Goal: Communication & Community: Answer question/provide support

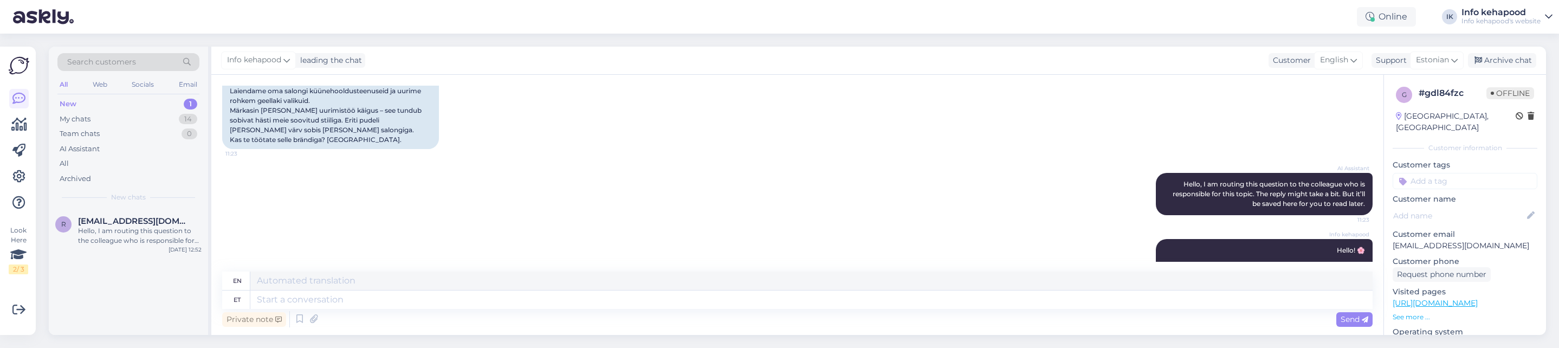
scroll to position [163, 0]
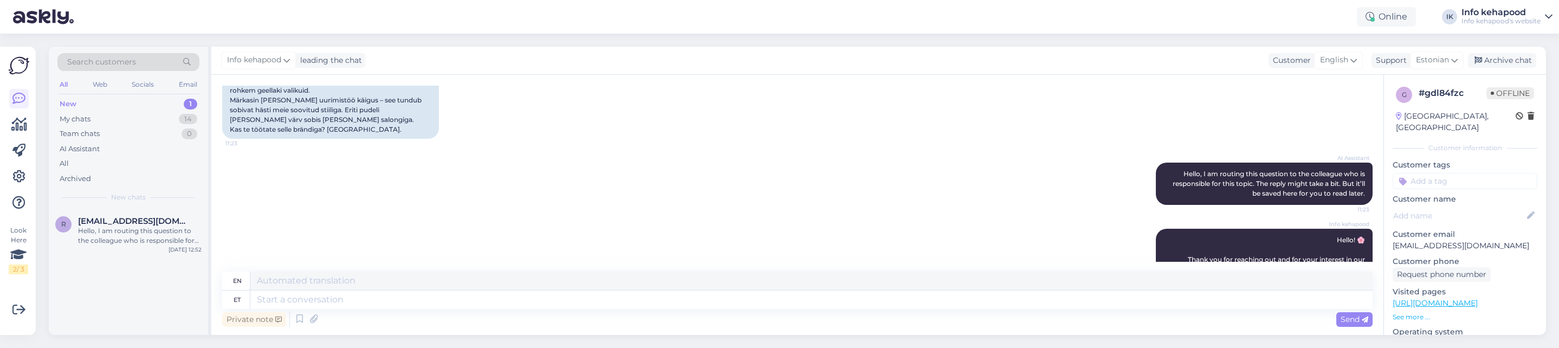
click at [135, 102] on div "New 1" at bounding box center [128, 103] width 142 height 15
click at [135, 231] on div "Hello, I am routing this question to the colleague who is responsible for this …" at bounding box center [140, 236] width 124 height 20
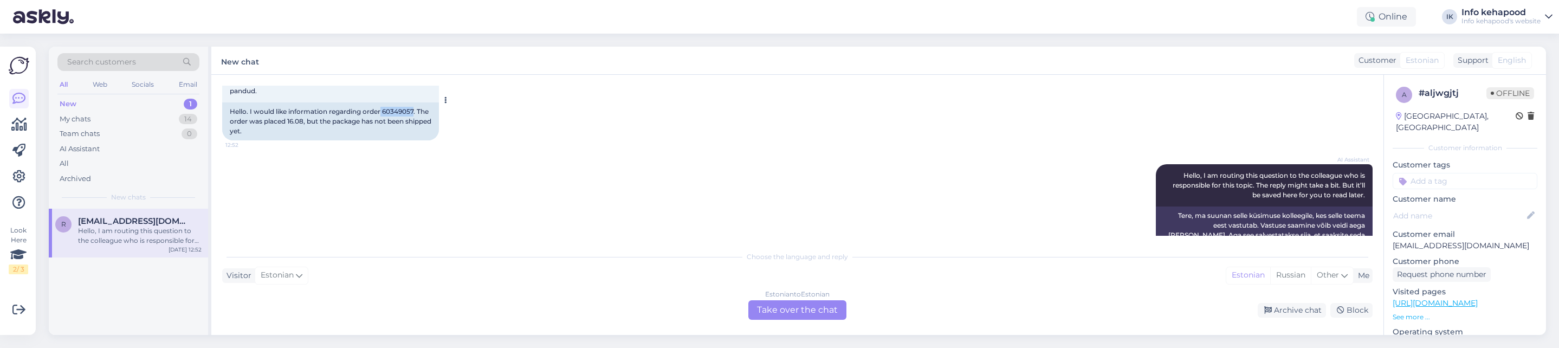
scroll to position [79, 0]
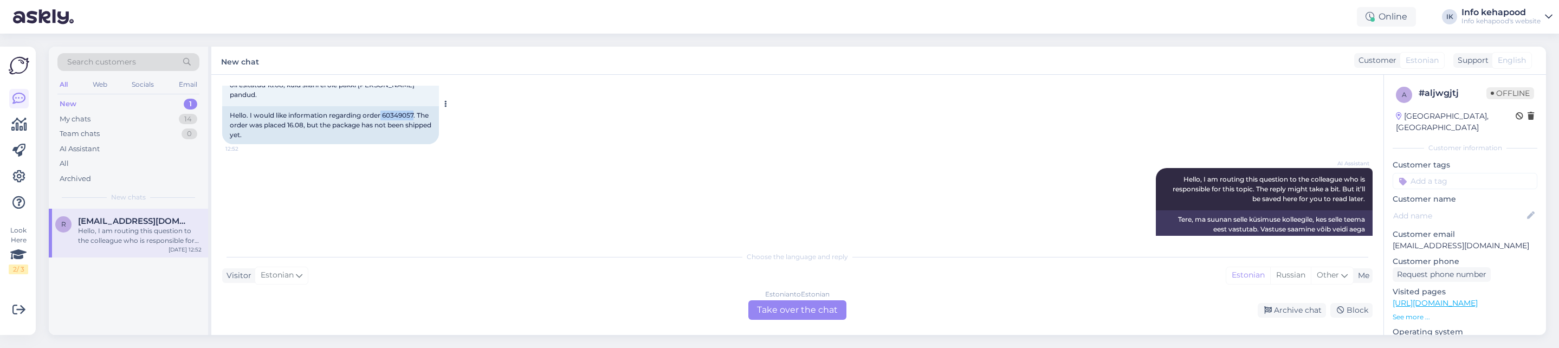
drag, startPoint x: 382, startPoint y: 92, endPoint x: 415, endPoint y: 106, distance: 35.2
click at [415, 106] on div "Hello. I would like information regarding order 60349057. The order was placed …" at bounding box center [330, 125] width 217 height 38
copy div "60349057"
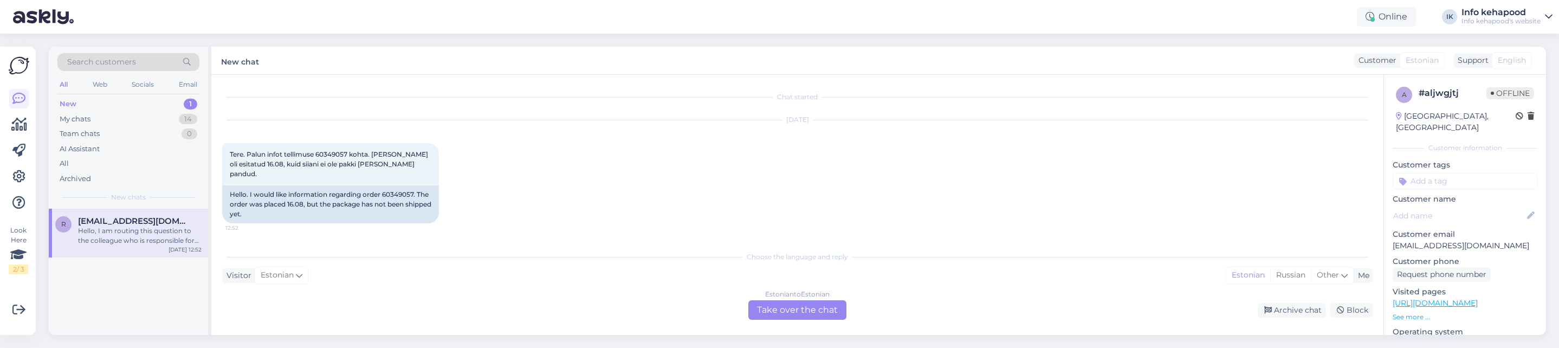
click at [766, 309] on div "Estonian to Estonian Take over the chat" at bounding box center [798, 310] width 98 height 20
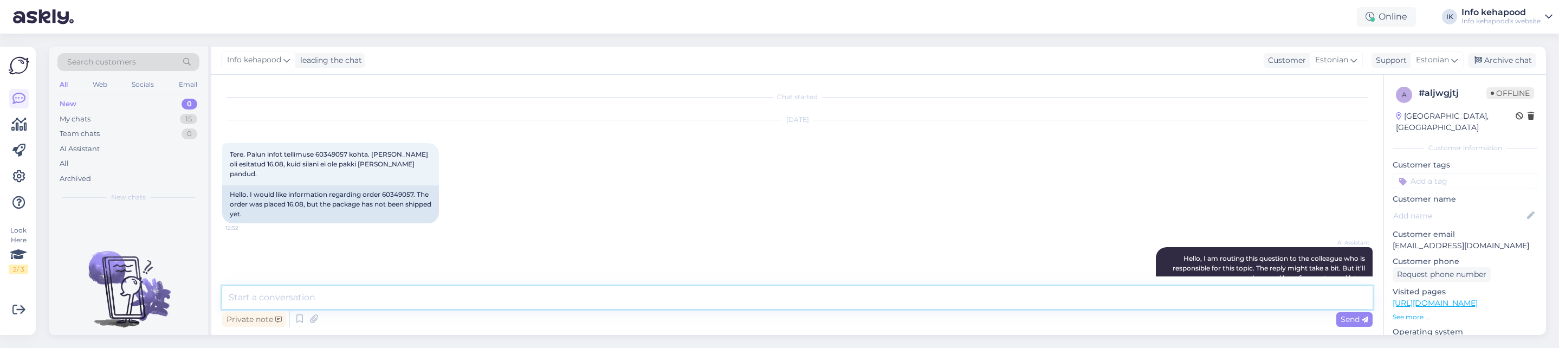
click at [497, 298] on textarea at bounding box center [797, 297] width 1151 height 23
type textarea "Tere! Mina näen, et Teie pakk on ilusti komplekteeritud."
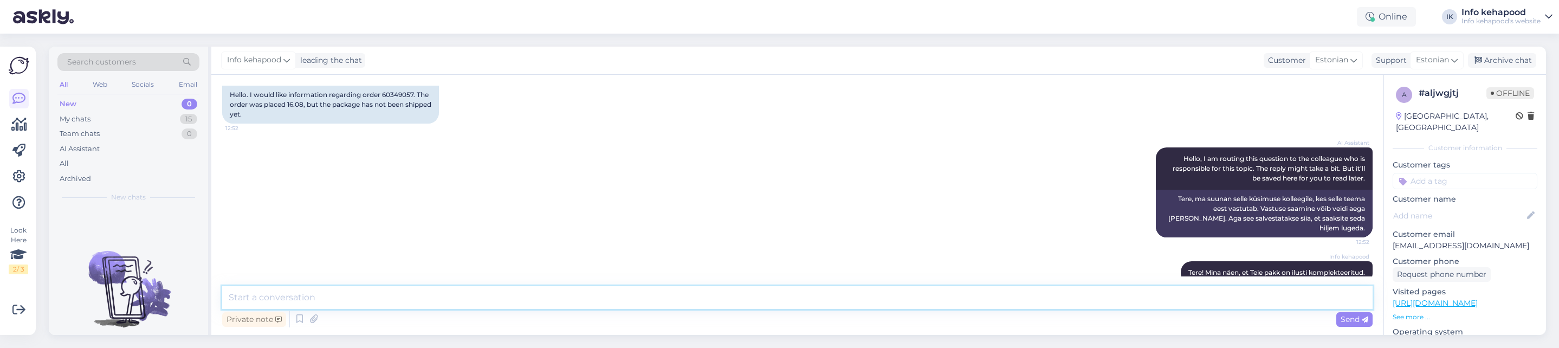
type textarea "O"
click at [178, 103] on div "New 0" at bounding box center [128, 103] width 142 height 15
click at [159, 105] on div "New 0" at bounding box center [128, 103] width 142 height 15
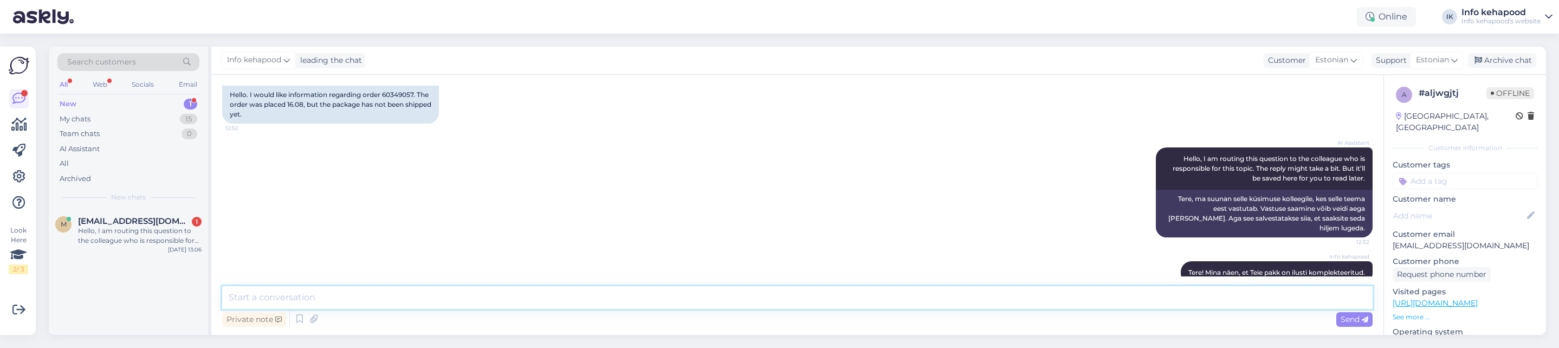
click at [501, 298] on textarea at bounding box center [797, 297] width 1151 height 23
click at [101, 250] on div "m [EMAIL_ADDRESS][DOMAIN_NAME] 1 Hello, I am routing this question to the colle…" at bounding box center [128, 233] width 159 height 49
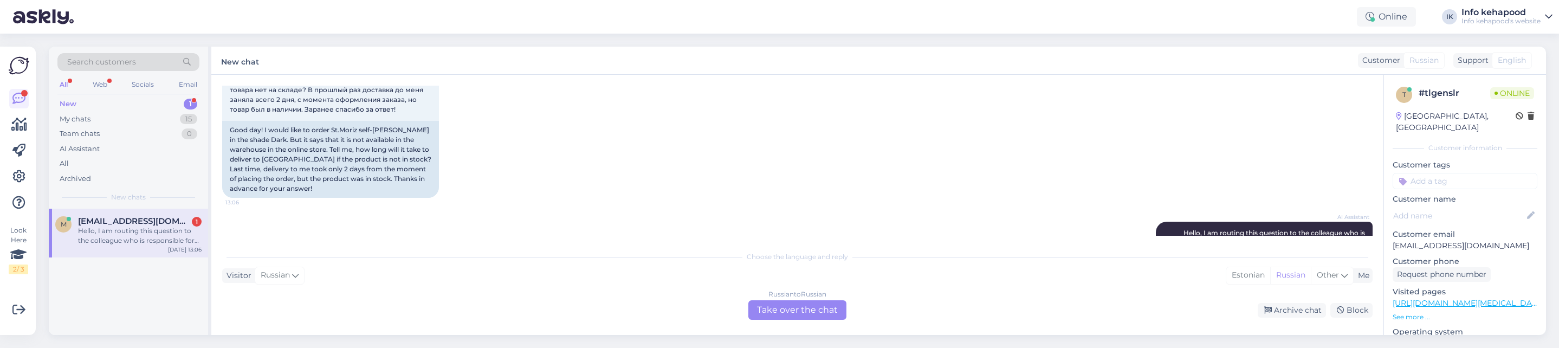
scroll to position [104, 0]
click at [790, 315] on div "Russian to Russian Take over the chat" at bounding box center [798, 310] width 98 height 20
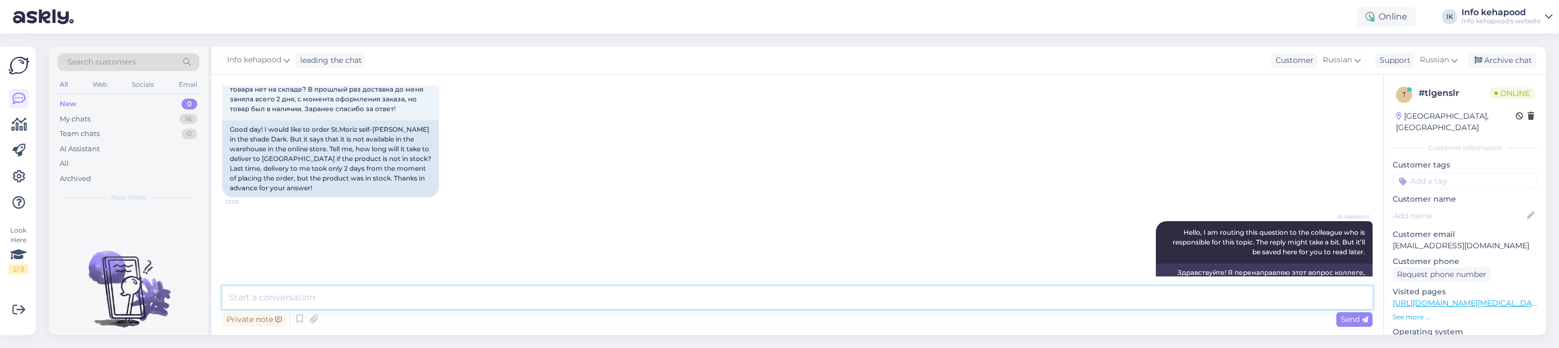
click at [491, 297] on textarea at bounding box center [797, 297] width 1151 height 23
drag, startPoint x: 583, startPoint y: 294, endPoint x: 509, endPoint y: 299, distance: 73.9
click at [509, 299] on textarea "Tere! Kas [PERSON_NAME] oskate öelda mulle tootekoodi, see on leitav [PERSON_NA…" at bounding box center [797, 297] width 1151 height 23
click at [449, 301] on textarea "Tere! Kas [PERSON_NAME] oskate öelda mulle tootekoodi, see on leitav lisainfo a…" at bounding box center [797, 297] width 1151 height 23
type textarea "Tere! Kas [PERSON_NAME] oskate öelda mulle tootekoodi? See on leitav lisainfo a…"
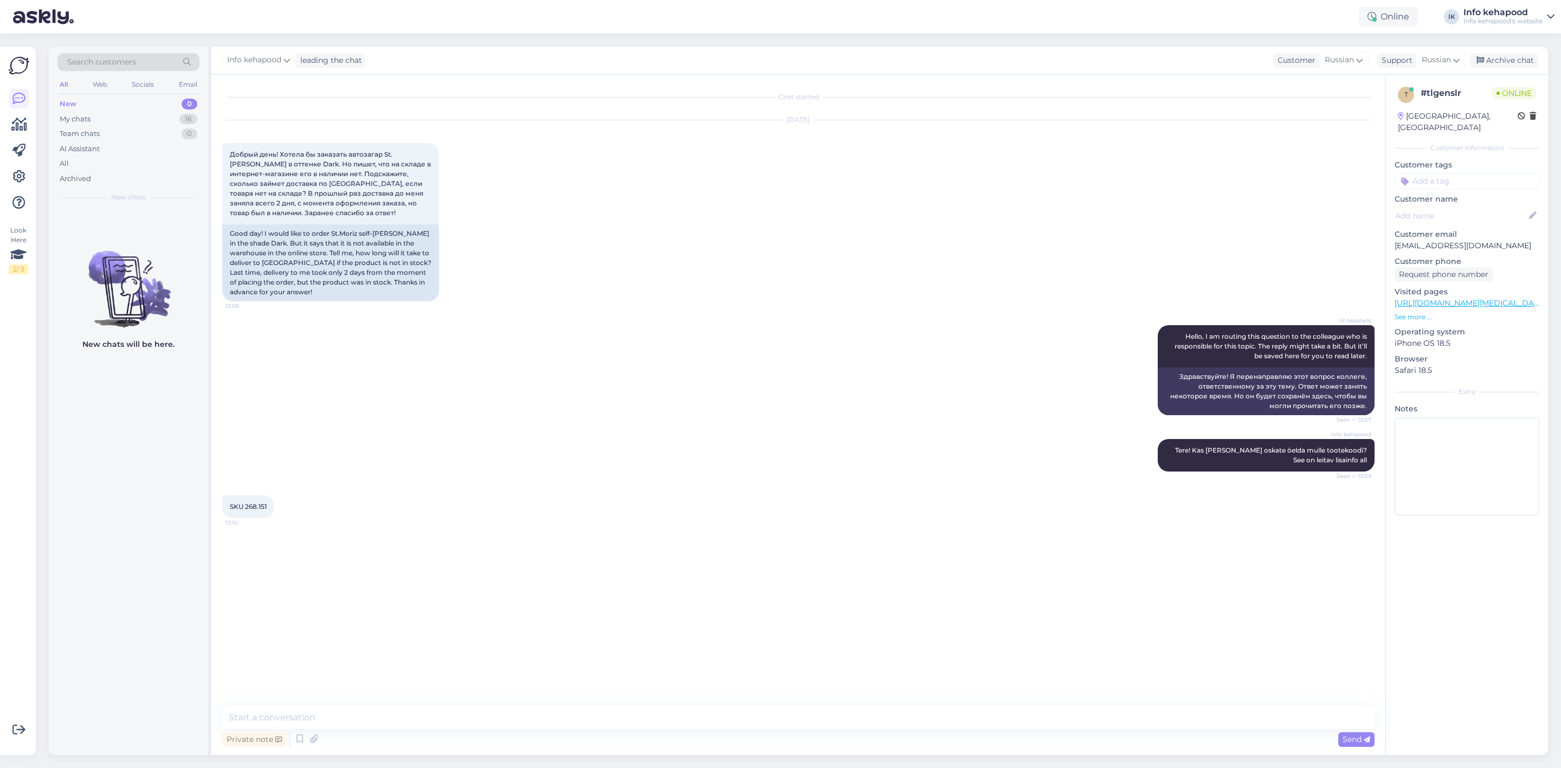
scroll to position [0, 0]
click at [240, 347] on div "SKU 268.151 13:10" at bounding box center [248, 506] width 52 height 23
click at [242, 347] on span "SKU 268.151" at bounding box center [248, 506] width 37 height 8
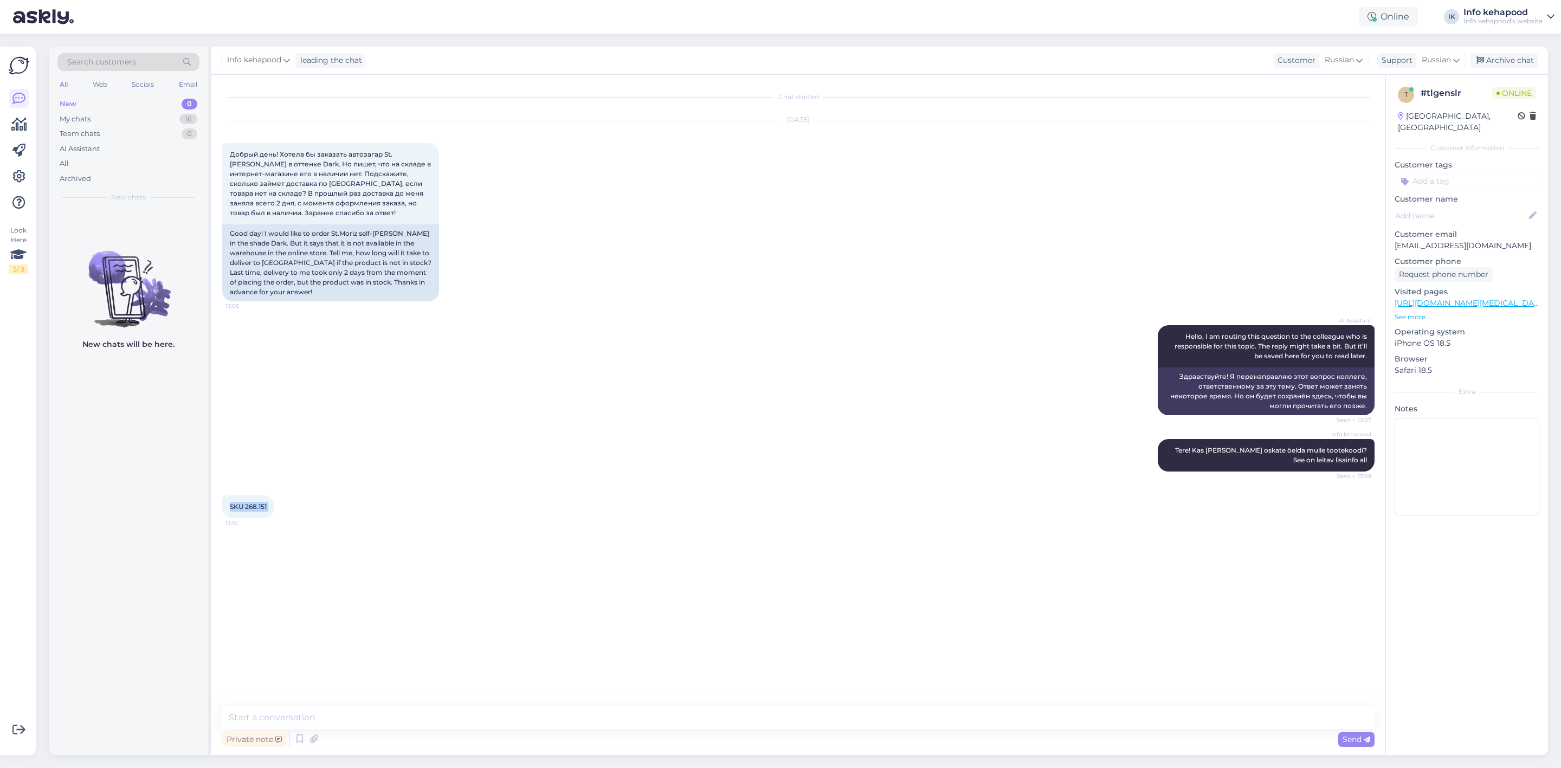
copy div "SKU 268.151 13:10"
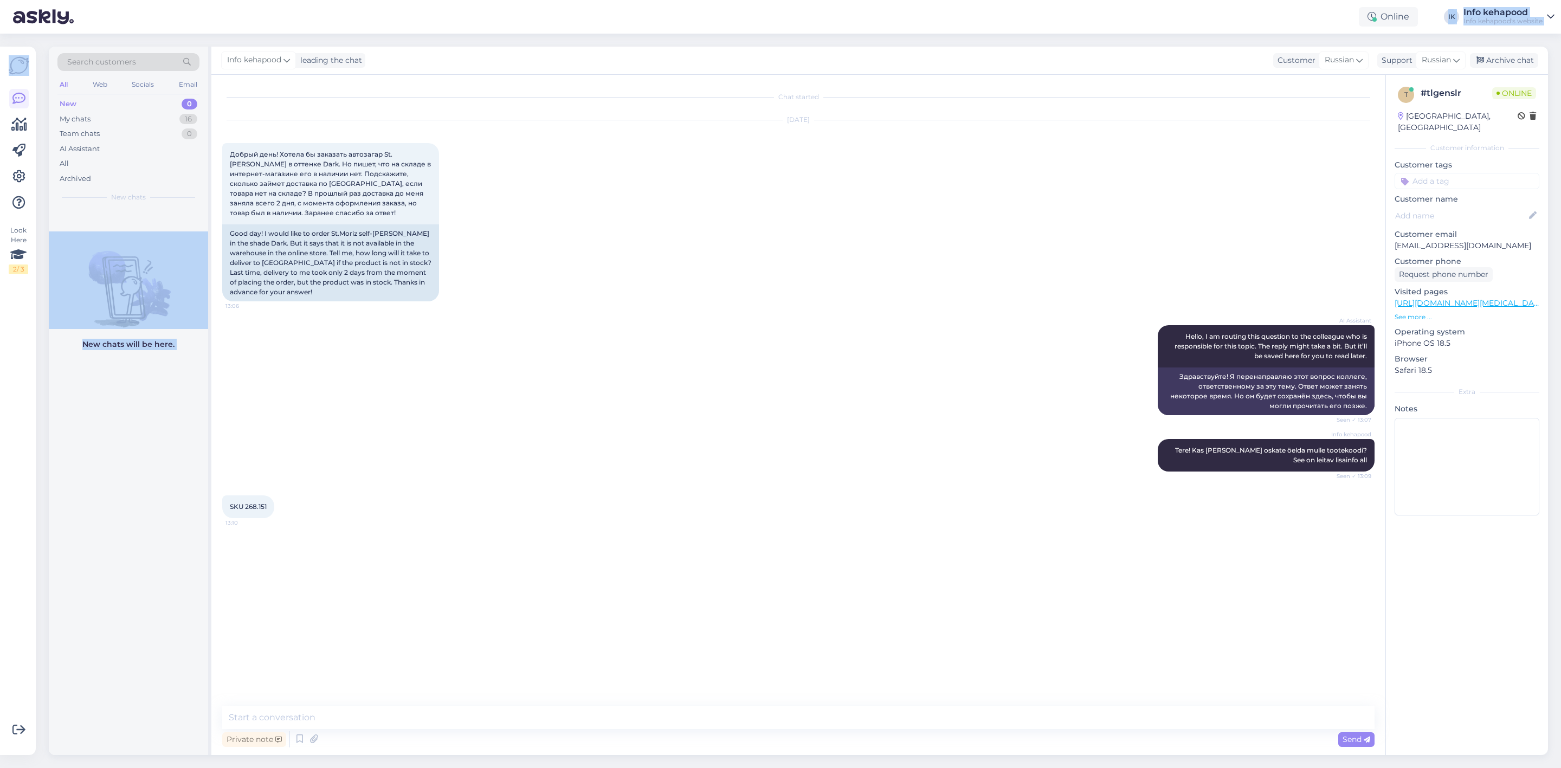
drag, startPoint x: 1178, startPoint y: 49, endPoint x: 1176, endPoint y: -71, distance: 119.8
click at [1176, 0] on html "Online IK Info kehapood Info kehapood's website Look Here 2 / 3 Get more Your c…" at bounding box center [780, 384] width 1561 height 768
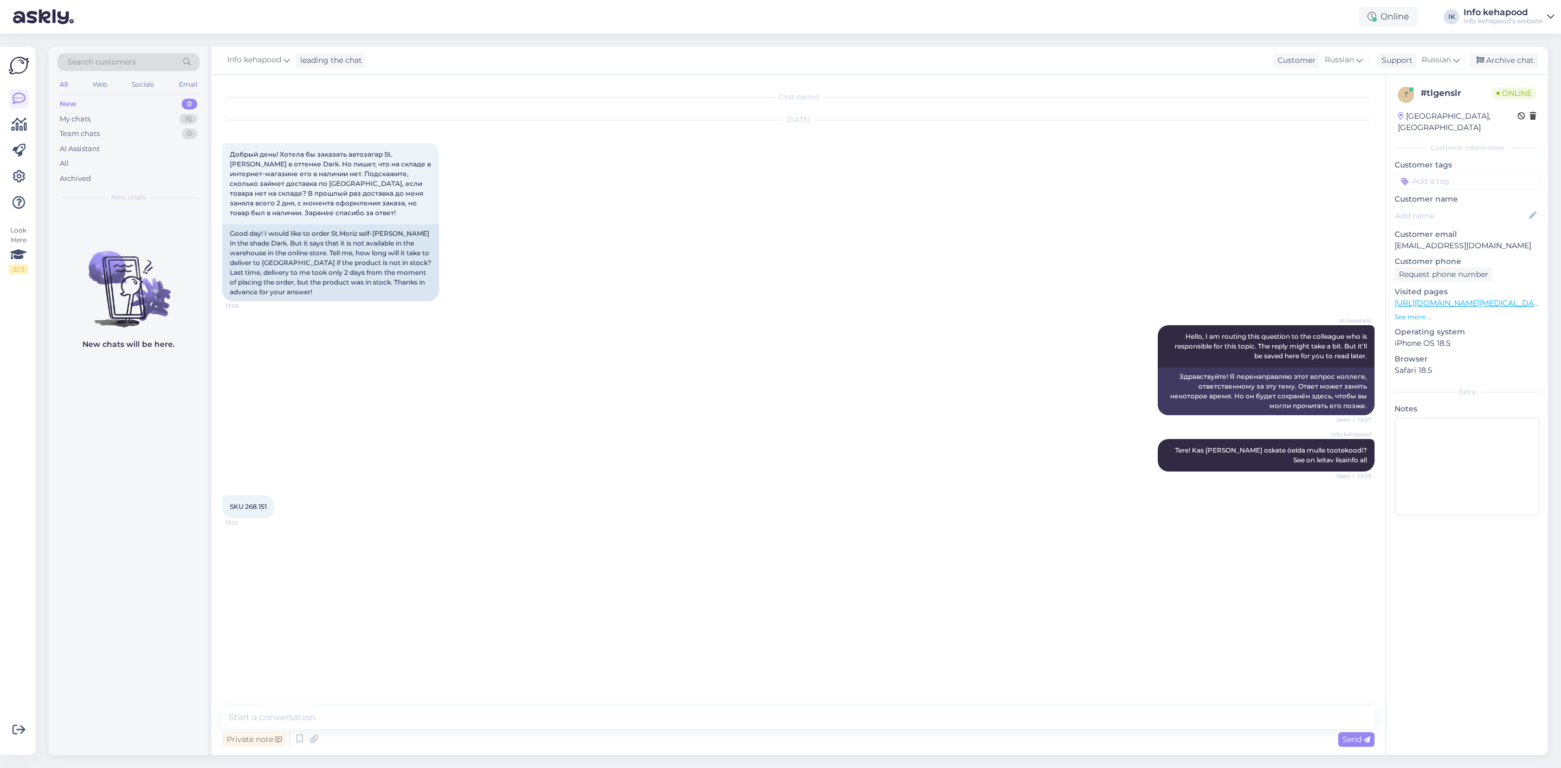
click at [255, 347] on div "SKU 268.151 13:10" at bounding box center [248, 506] width 52 height 23
click at [254, 347] on span "SKU 268.151" at bounding box center [248, 506] width 37 height 8
click at [253, 347] on span "SKU 268.151" at bounding box center [248, 506] width 37 height 8
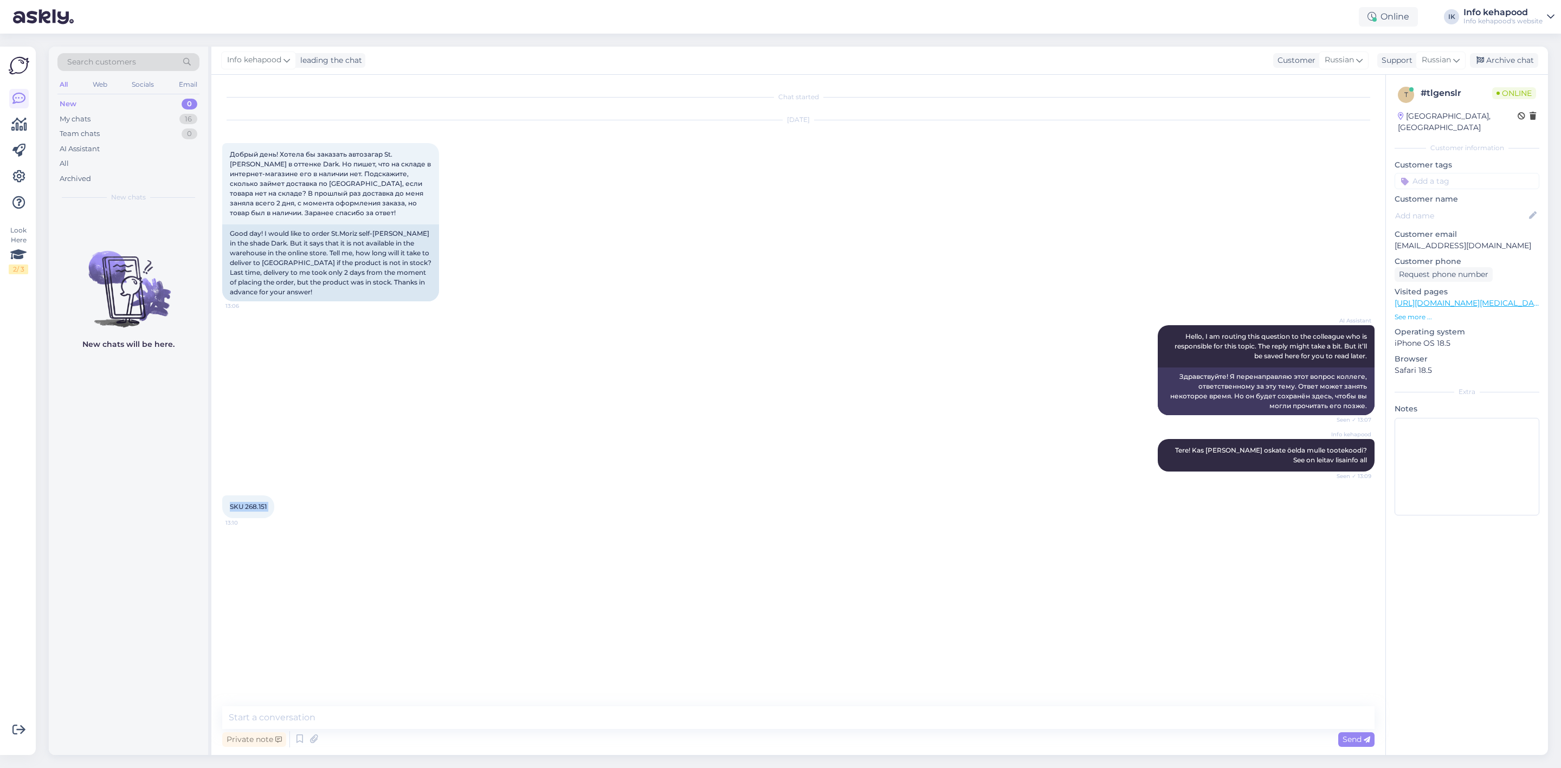
click at [253, 347] on span "SKU 268.151" at bounding box center [248, 506] width 37 height 8
click at [1475, 298] on link "[URL][DOMAIN_NAME][MEDICAL_DATA]" at bounding box center [1470, 303] width 151 height 10
click at [389, 347] on textarea at bounding box center [798, 717] width 1152 height 23
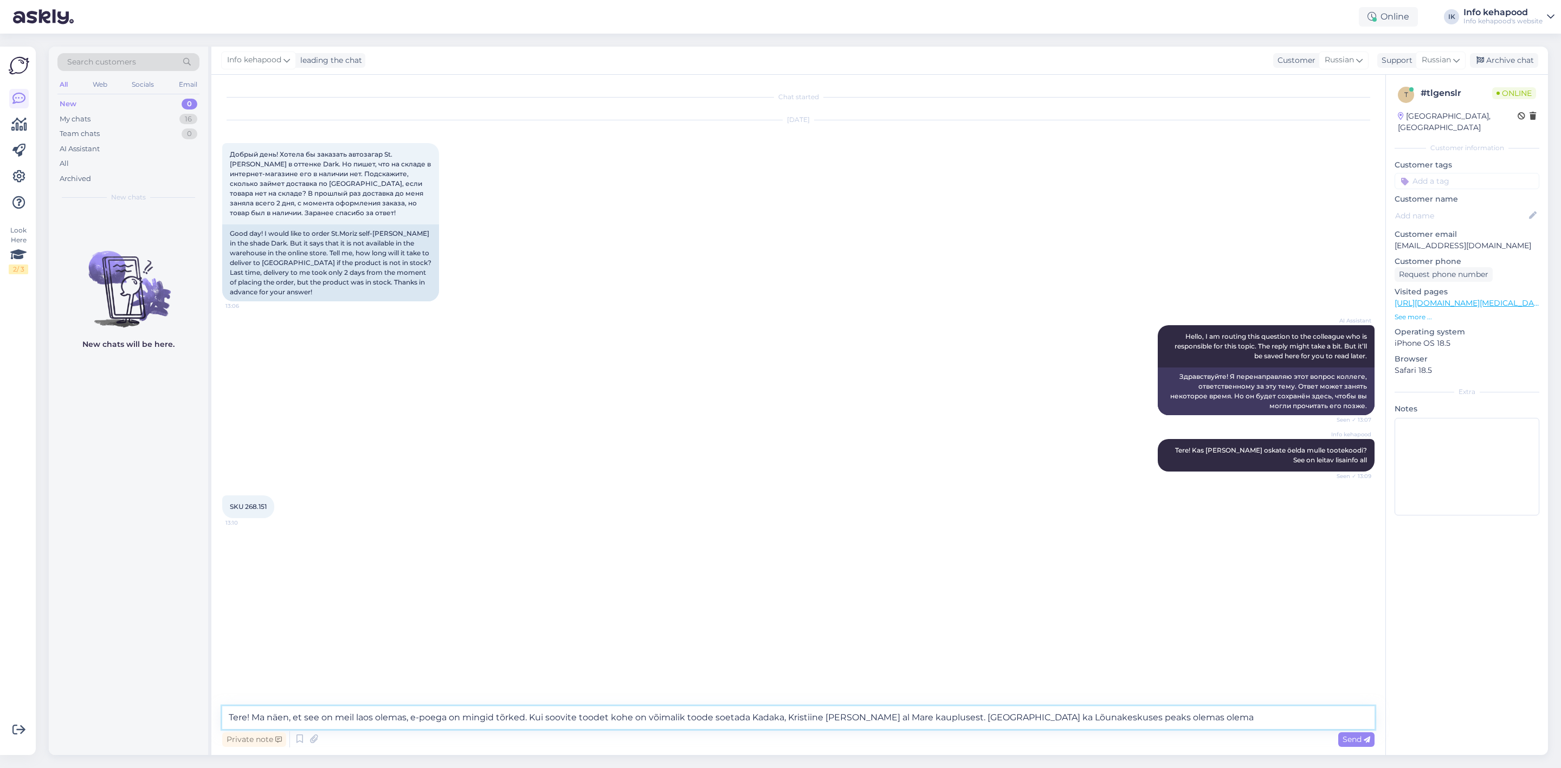
type textarea "Tere! Ma näen, et see on meil laos olemas, e-poega on mingid tõrked. Kui soovit…"
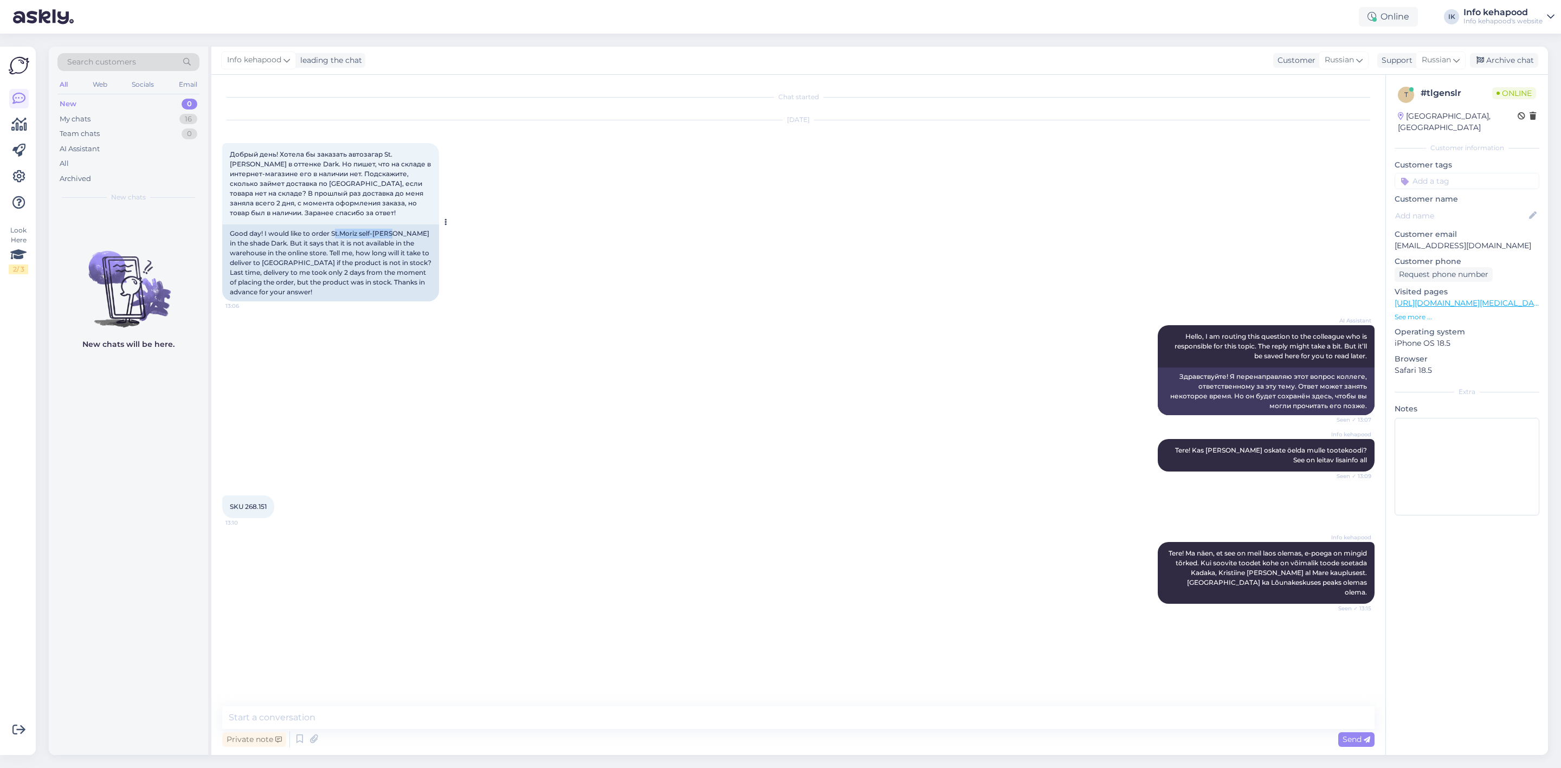
drag, startPoint x: 334, startPoint y: 233, endPoint x: 392, endPoint y: 237, distance: 57.6
click at [392, 237] on div "Good day! I would like to order St.Moriz self-[PERSON_NAME] in the shade Dark. …" at bounding box center [330, 262] width 217 height 77
click at [886, 347] on div "SKU 268.151 13:10" at bounding box center [798, 507] width 1152 height 47
click at [1458, 286] on p "Visited pages" at bounding box center [1467, 291] width 145 height 11
click at [1457, 298] on link "[URL][DOMAIN_NAME][MEDICAL_DATA]" at bounding box center [1470, 303] width 151 height 10
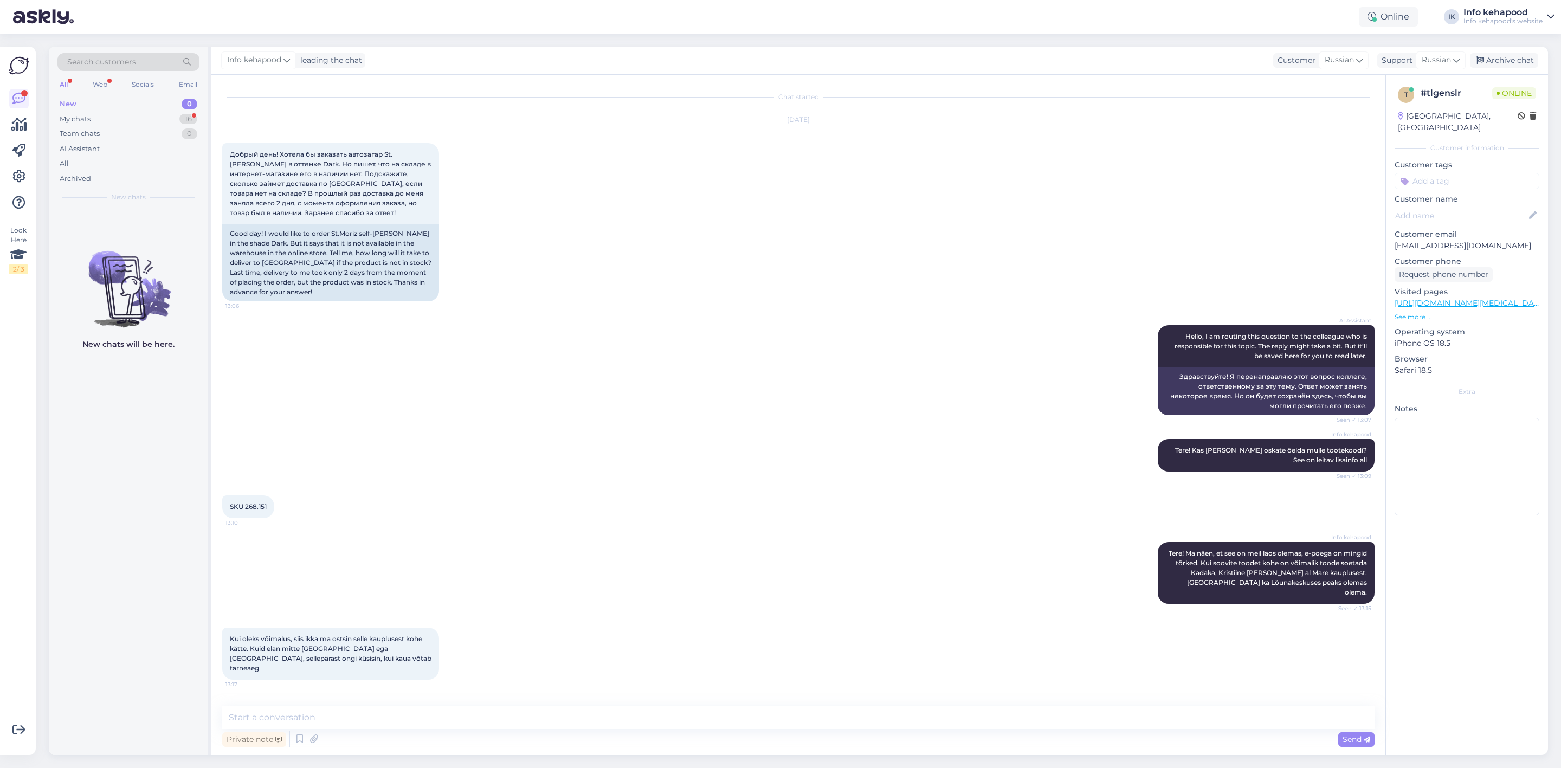
scroll to position [31, 0]
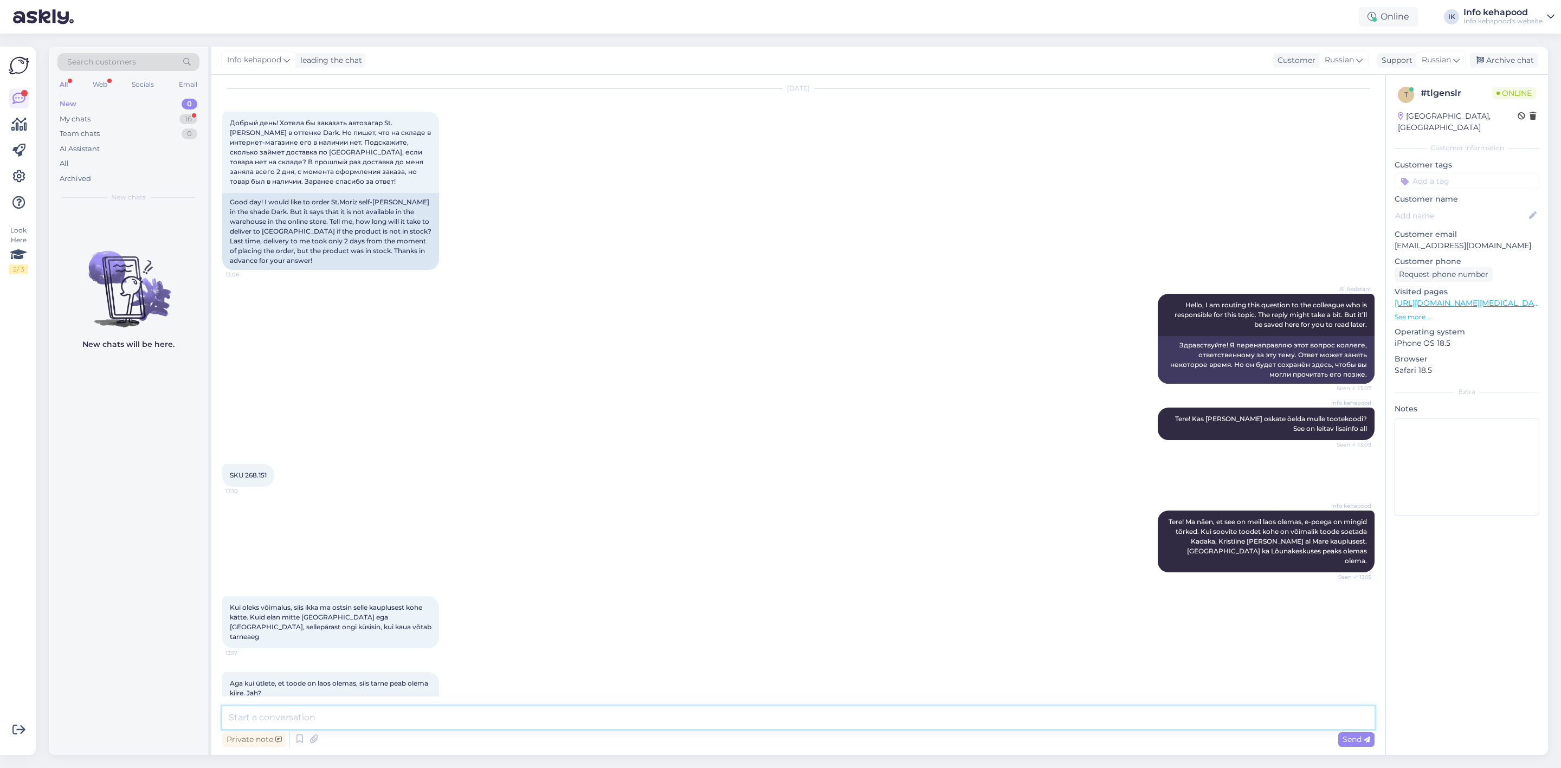
click at [350, 347] on textarea at bounding box center [798, 717] width 1152 height 23
type textarea "Hetkel toode on ilusti laos olemas nii, et ei usu, et tarnega probleeme tekiks"
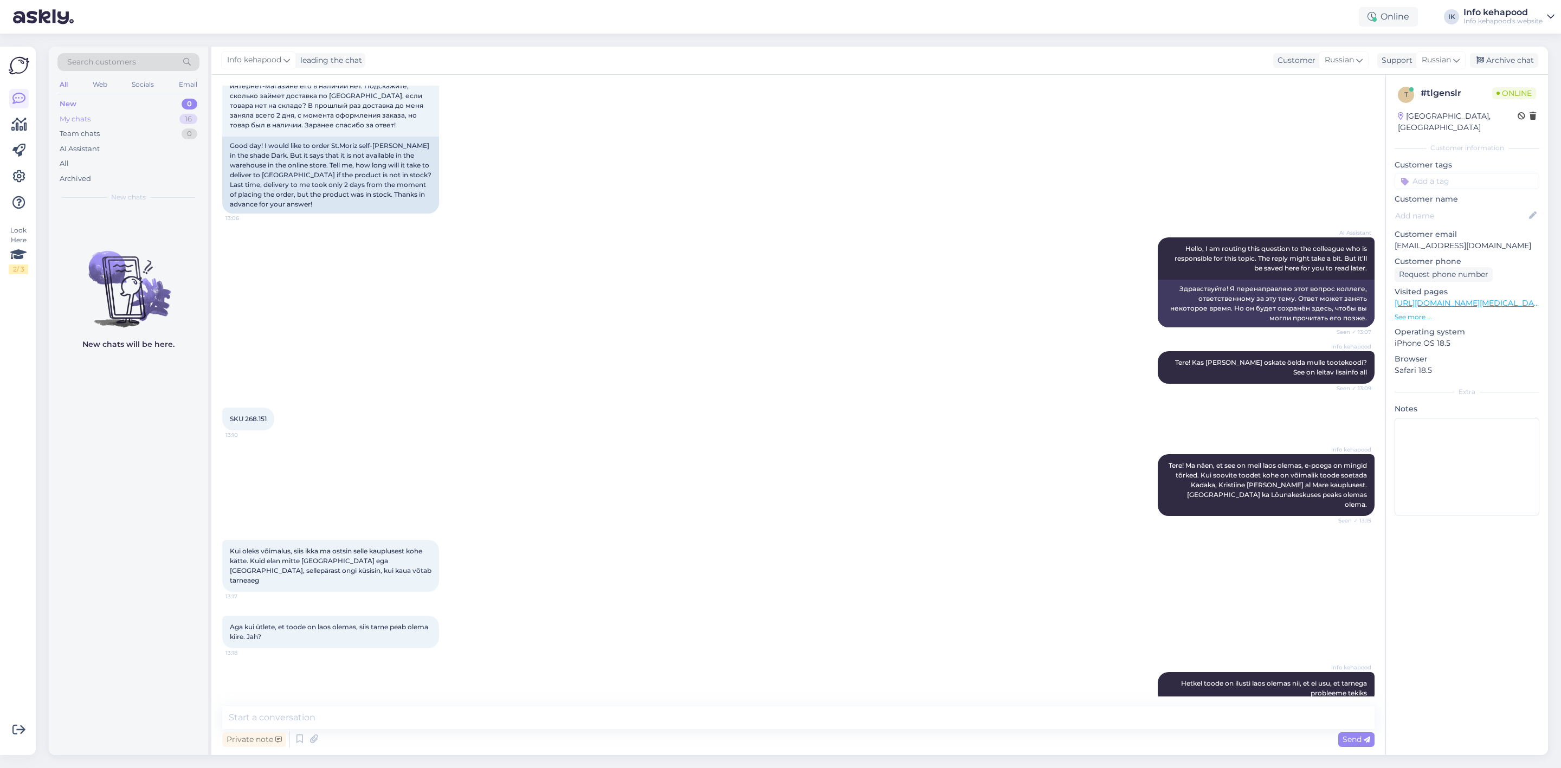
click at [141, 119] on div "My chats 16" at bounding box center [128, 119] width 142 height 15
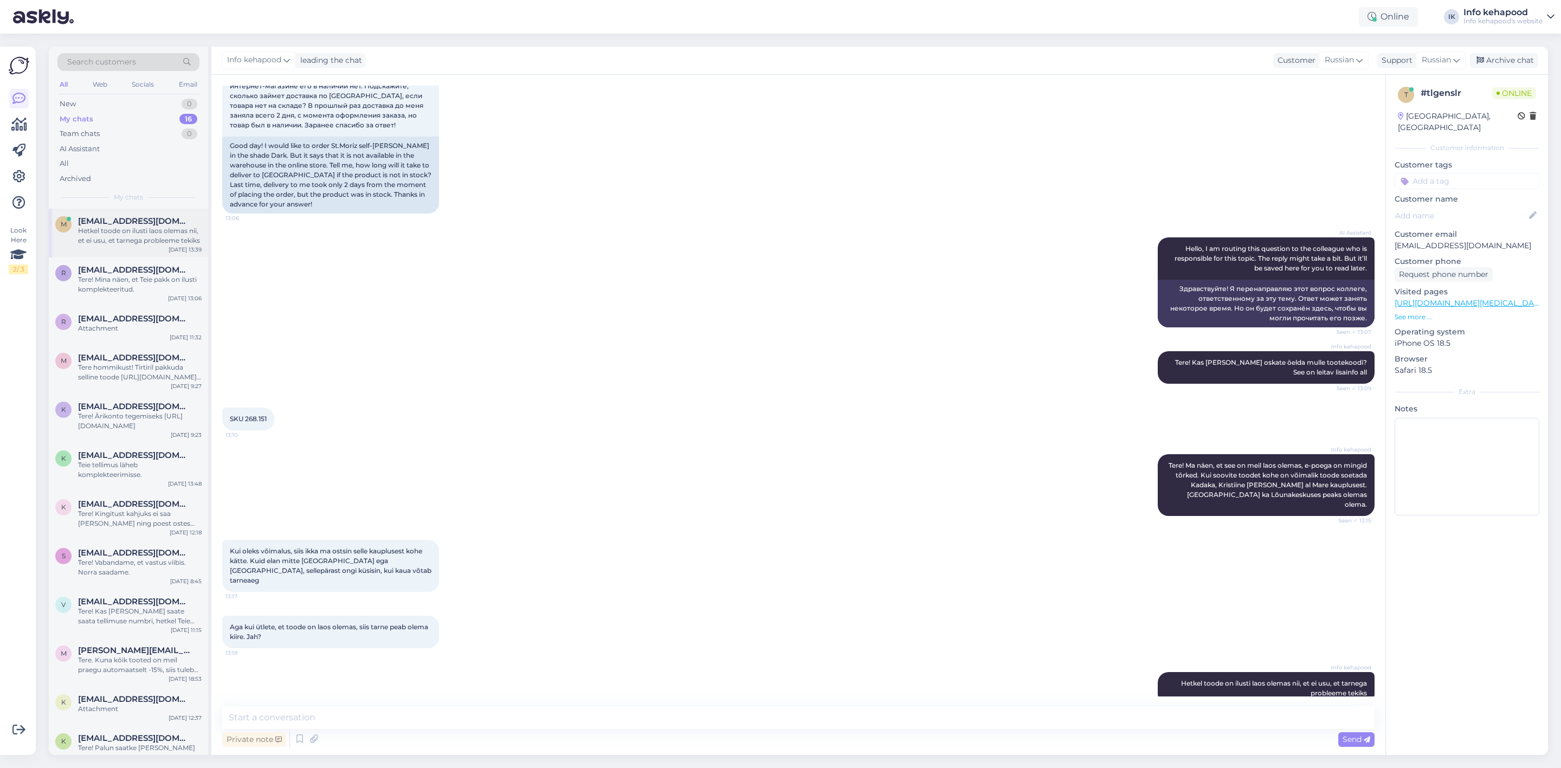
click at [154, 234] on div "Hetkel toode on ilusti laos olemas nii, et ei usu, et tarnega probleeme tekiks" at bounding box center [140, 236] width 124 height 20
click at [123, 276] on div "Tere! Mina näen, et Teie pakk on ilusti komplekteeritud." at bounding box center [140, 285] width 124 height 20
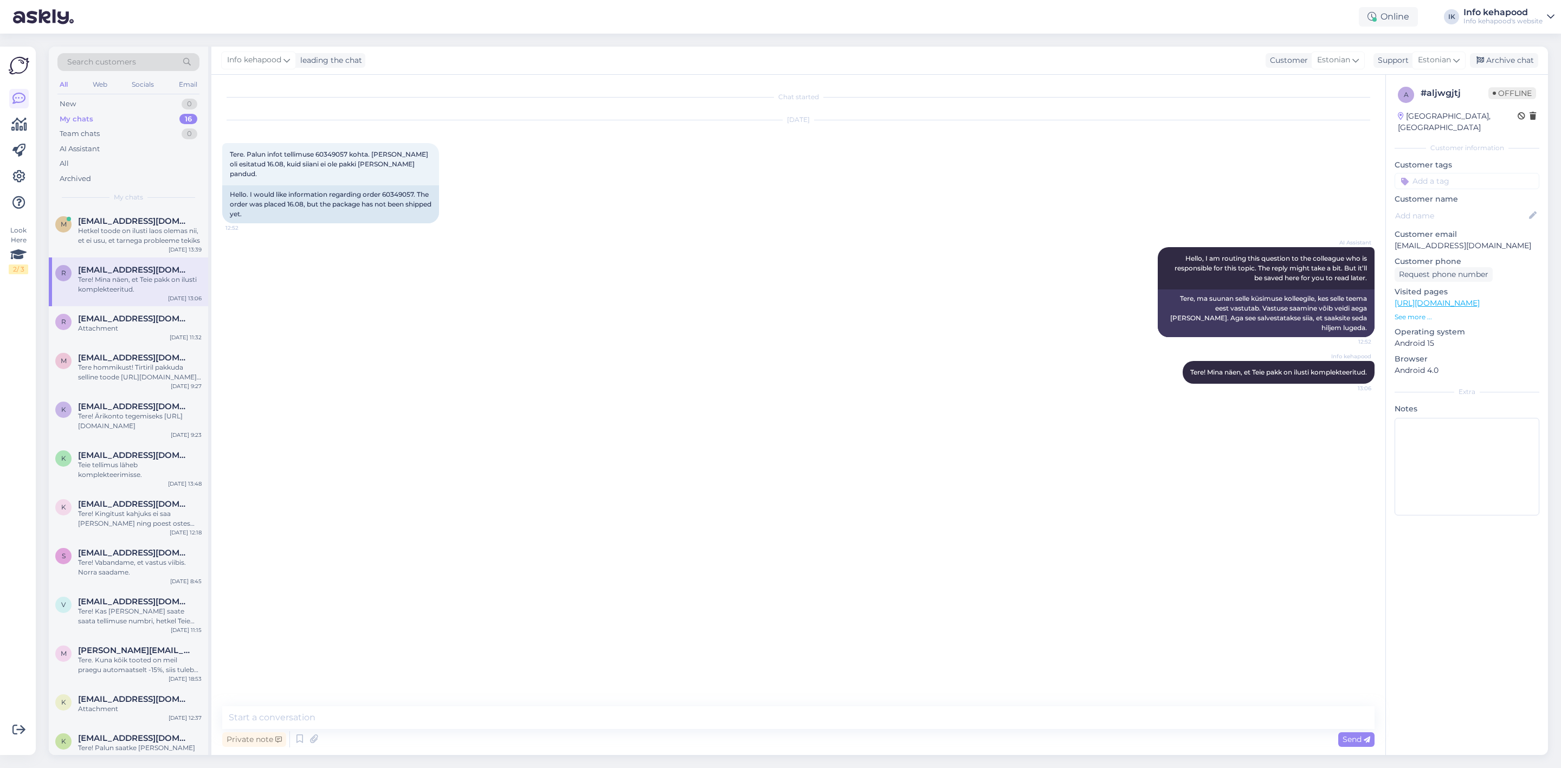
click at [124, 116] on div "My chats 16" at bounding box center [128, 119] width 142 height 15
